Goal: Transaction & Acquisition: Subscribe to service/newsletter

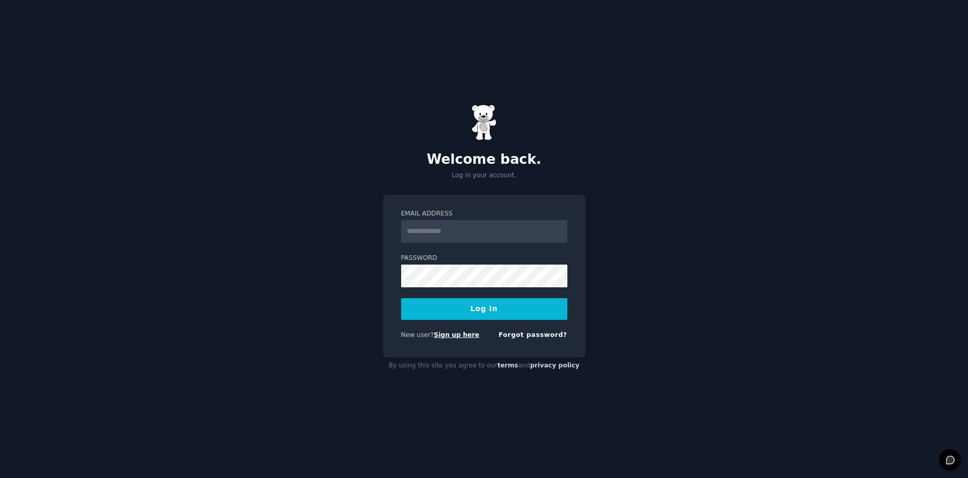
click at [446, 333] on link "Sign up here" at bounding box center [456, 334] width 45 height 7
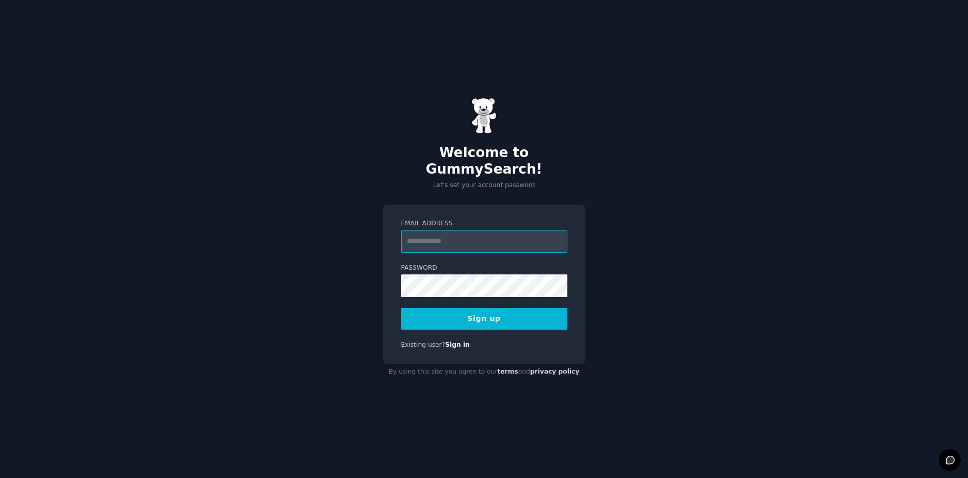
click at [449, 243] on input "Email Address" at bounding box center [484, 241] width 166 height 23
type input "**********"
click at [401, 308] on button "Sign up" at bounding box center [484, 319] width 166 height 22
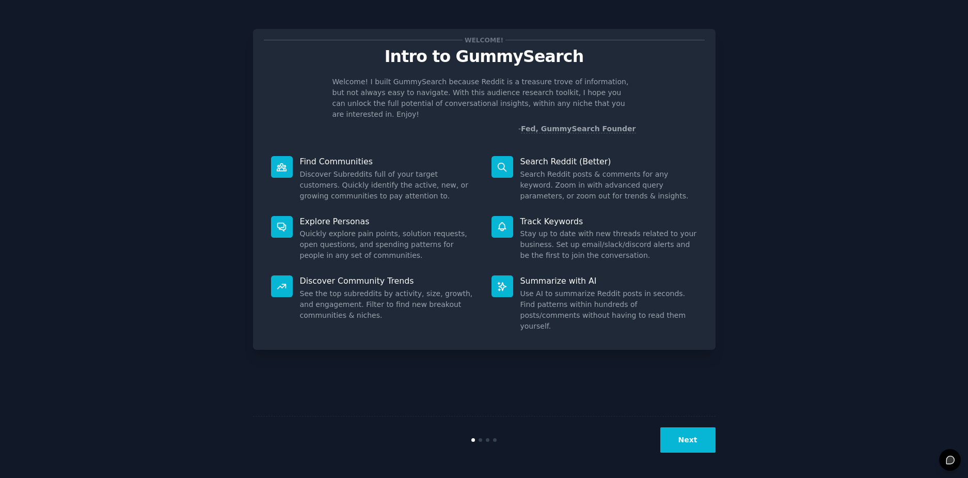
click at [689, 443] on button "Next" at bounding box center [688, 439] width 55 height 25
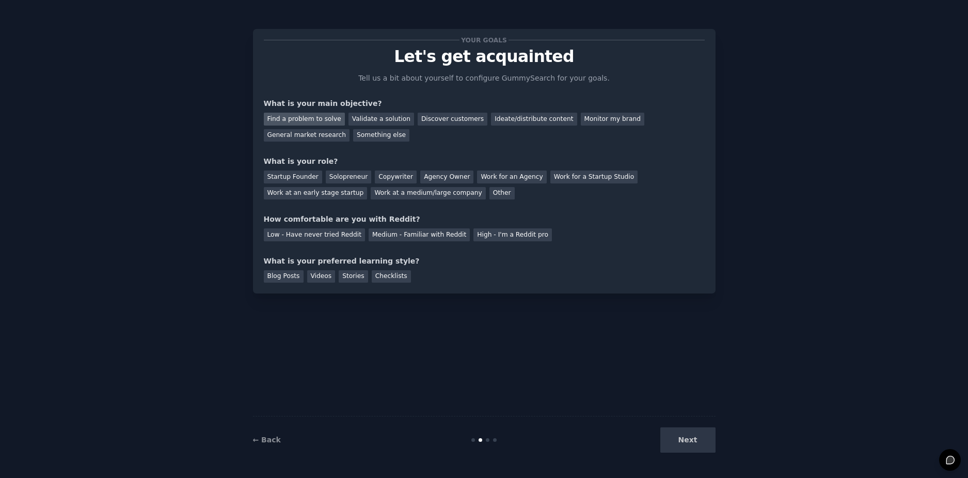
click at [315, 119] on div "Find a problem to solve" at bounding box center [304, 119] width 81 height 13
click at [345, 179] on div "Solopreneur" at bounding box center [348, 176] width 45 height 13
click at [410, 233] on div "Medium - Familiar with Reddit" at bounding box center [419, 234] width 101 height 13
click at [287, 275] on div "Blog Posts" at bounding box center [284, 276] width 40 height 13
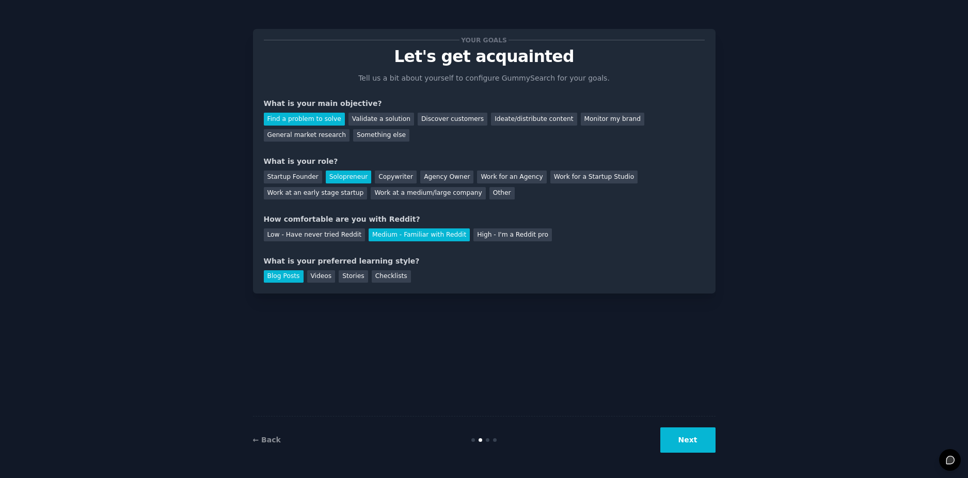
click at [684, 447] on button "Next" at bounding box center [688, 439] width 55 height 25
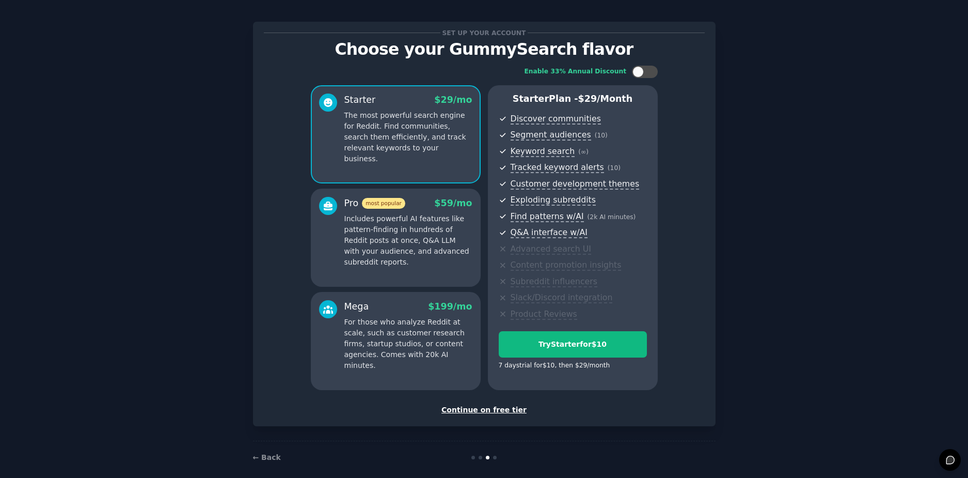
scroll to position [18, 0]
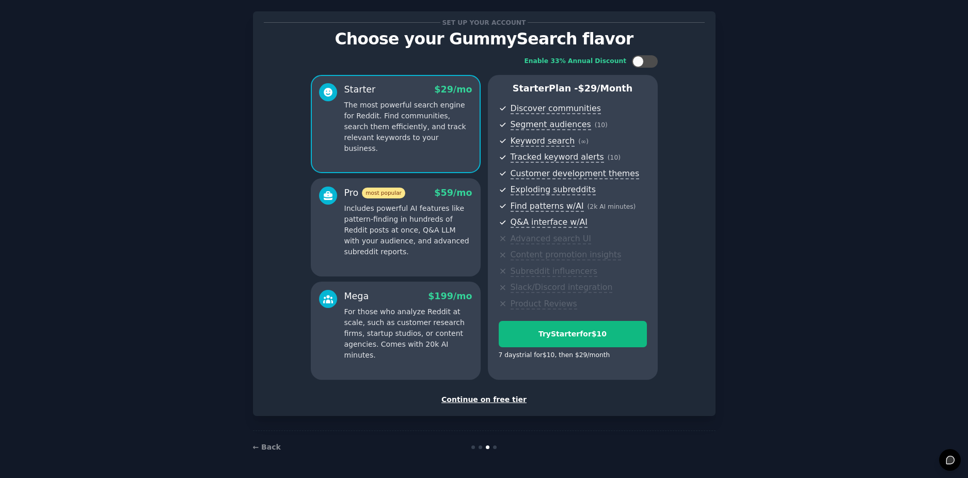
click at [504, 401] on div "Continue on free tier" at bounding box center [484, 399] width 441 height 11
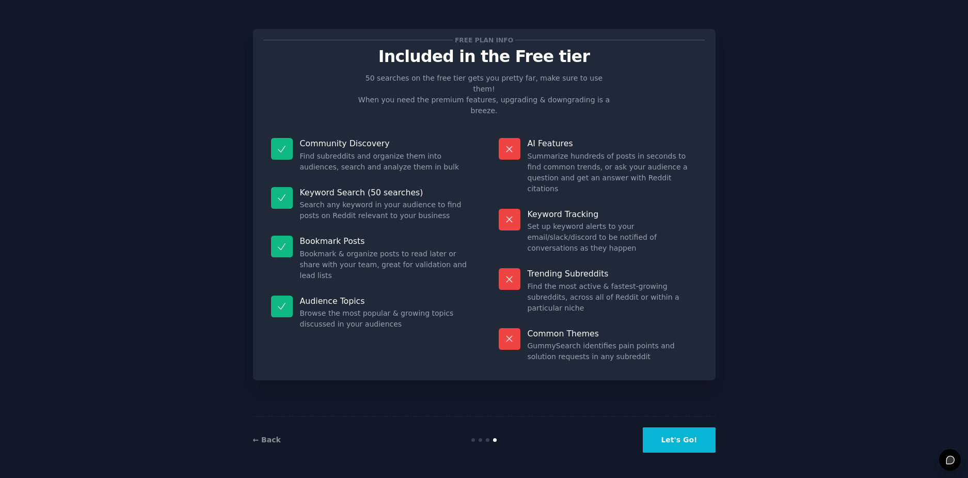
click at [716, 433] on div "Free plan info Included in the Free tier 50 searches on the free tier gets you …" at bounding box center [483, 238] width 939 height 449
click at [709, 443] on button "Let's Go!" at bounding box center [679, 439] width 72 height 25
